Goal: Task Accomplishment & Management: Use online tool/utility

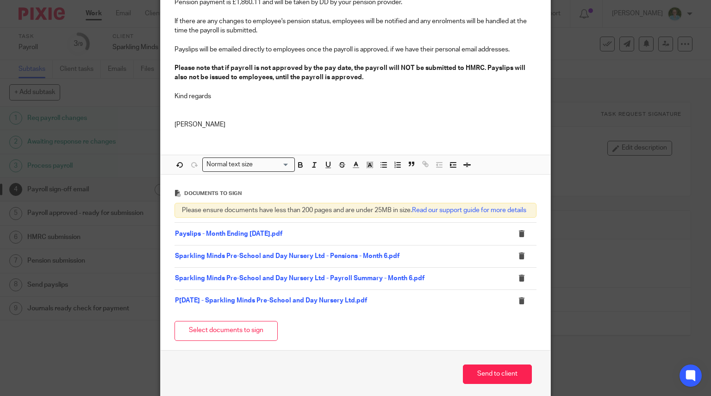
scroll to position [278, 0]
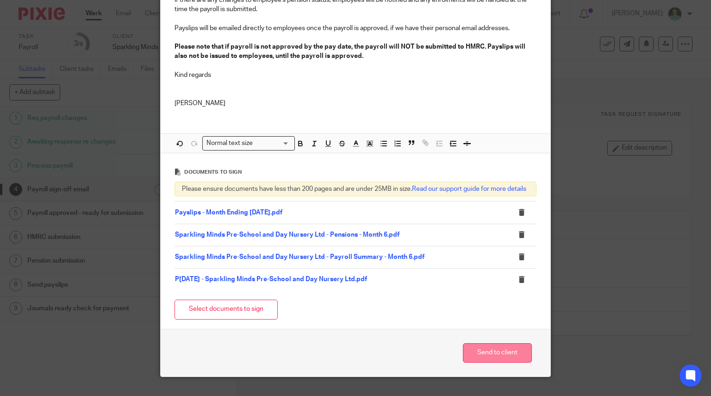
click at [485, 363] on button "Send to client" at bounding box center [497, 353] width 69 height 20
